Goal: Ask a question

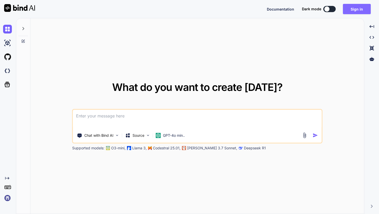
click at [354, 12] on button "Sign in" at bounding box center [357, 9] width 28 height 10
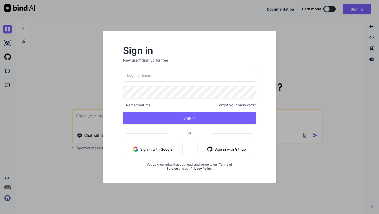
click at [170, 151] on button "Sign in with Google" at bounding box center [153, 149] width 60 height 12
click at [165, 149] on button "Sign in with Google" at bounding box center [153, 149] width 60 height 12
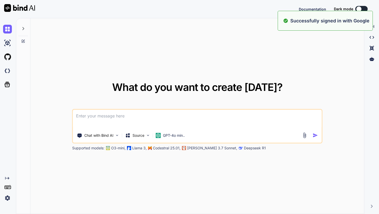
click at [283, 60] on div "What do you want to create today? Chat with Bind AI Source GPT-4o min.. Support…" at bounding box center [197, 116] width 334 height 196
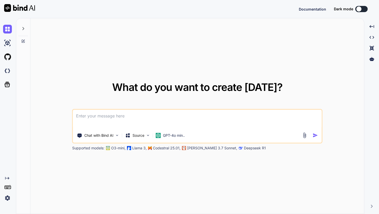
click at [7, 199] on img at bounding box center [7, 198] width 9 height 9
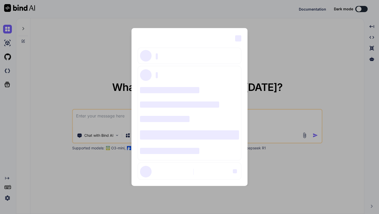
click at [92, 30] on div "‌ ‌ ‌ ‌ ‌ ‌ ‌ ‌ ‌ ‌ ‌ ‌ ‌ ‌ ‌" at bounding box center [189, 107] width 379 height 214
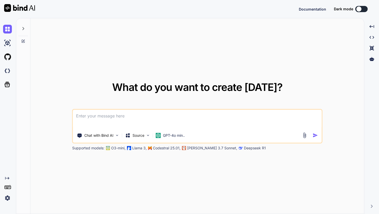
click at [7, 199] on img at bounding box center [7, 198] width 9 height 9
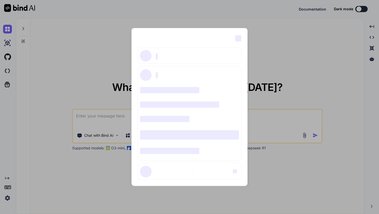
click at [37, 170] on div "‌ ‌ ‌ ‌ ‌ ‌ ‌ ‌ ‌ ‌ ‌ ‌ ‌ ‌ ‌" at bounding box center [189, 107] width 379 height 214
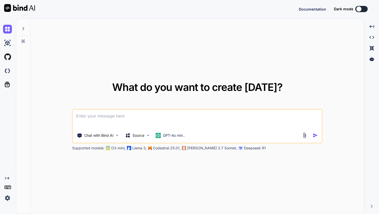
click at [24, 28] on icon at bounding box center [23, 29] width 4 height 4
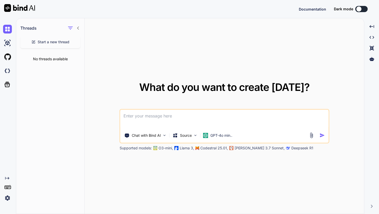
click at [7, 178] on icon "Created with Pixso." at bounding box center [7, 179] width 4 height 4
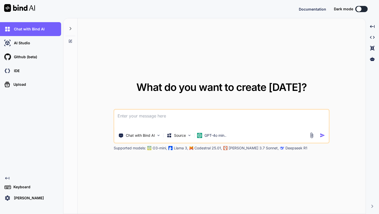
click at [8, 199] on img at bounding box center [7, 198] width 9 height 9
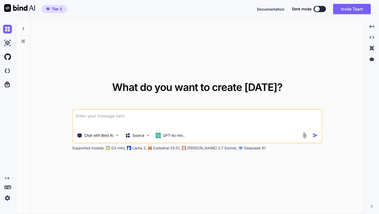
type textarea "x"
click at [116, 135] on img at bounding box center [117, 135] width 4 height 4
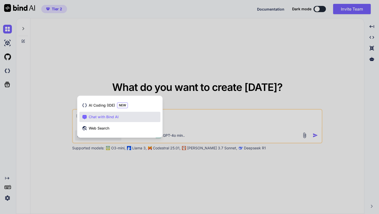
click at [107, 69] on div at bounding box center [189, 107] width 379 height 214
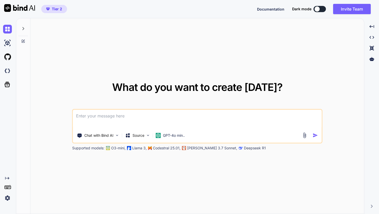
click at [96, 119] on textarea at bounding box center [197, 119] width 249 height 19
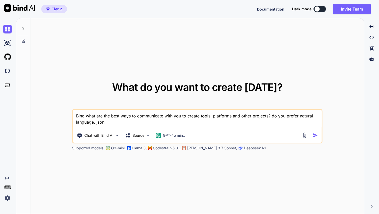
type textarea "Bind what are the best ways to communicate with you to create tools, platforms …"
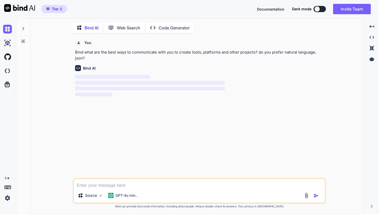
scroll to position [2, 0]
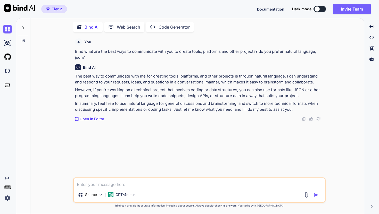
click at [144, 186] on textarea at bounding box center [199, 183] width 251 height 9
click at [136, 183] on textarea "What are some best practices to get full stack projects completed?" at bounding box center [199, 183] width 251 height 9
type textarea "What are some best practices with you to get full stack projects completed?"
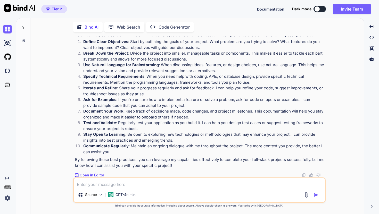
scroll to position [121, 0]
click at [22, 26] on icon at bounding box center [23, 28] width 4 height 4
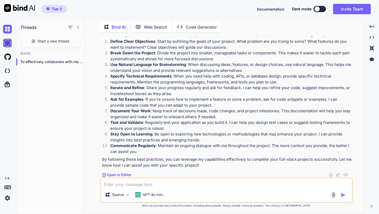
click at [6, 44] on img at bounding box center [7, 43] width 9 height 9
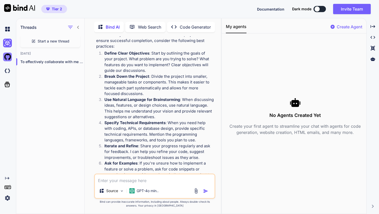
click at [6, 60] on img at bounding box center [7, 57] width 9 height 9
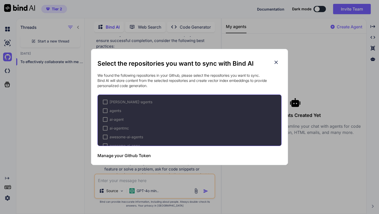
click at [277, 63] on icon at bounding box center [277, 63] width 6 height 6
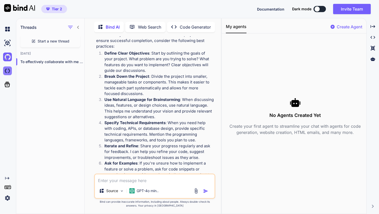
click at [8, 71] on img at bounding box center [7, 71] width 9 height 9
click at [111, 182] on textarea at bounding box center [155, 179] width 120 height 9
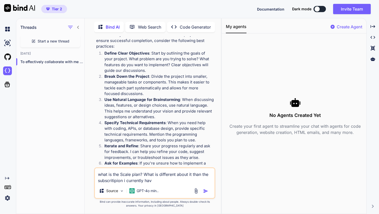
type textarea "what is the Scale plan? What is different about it than the subscritipion i cur…"
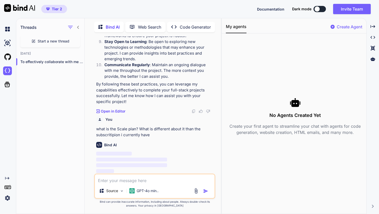
scroll to position [371, 0]
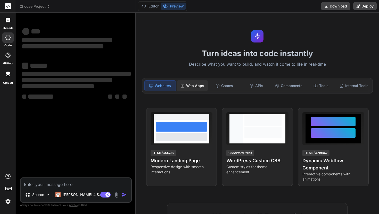
click at [200, 87] on div "Web Apps" at bounding box center [192, 86] width 31 height 11
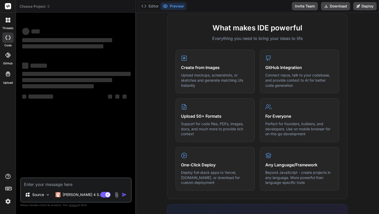
scroll to position [206, 0]
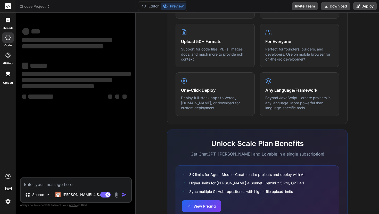
type textarea "x"
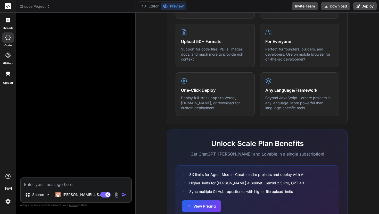
scroll to position [280, 0]
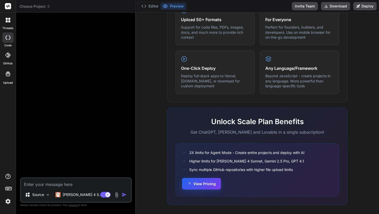
click at [206, 186] on button "View Pricing" at bounding box center [201, 184] width 39 height 12
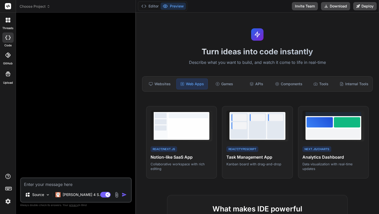
scroll to position [0, 0]
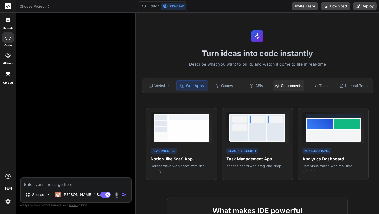
click at [287, 85] on div "Components" at bounding box center [288, 86] width 31 height 11
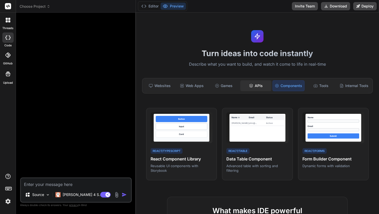
click at [257, 84] on div "APIs" at bounding box center [256, 86] width 31 height 11
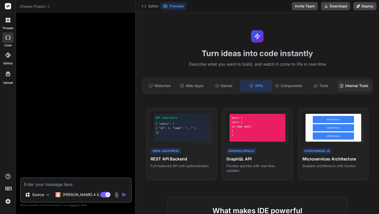
click at [351, 87] on div "Internal Tools" at bounding box center [354, 86] width 33 height 11
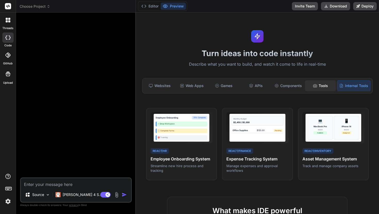
click at [322, 85] on div "Tools" at bounding box center [320, 86] width 31 height 11
